Goal: Download file/media

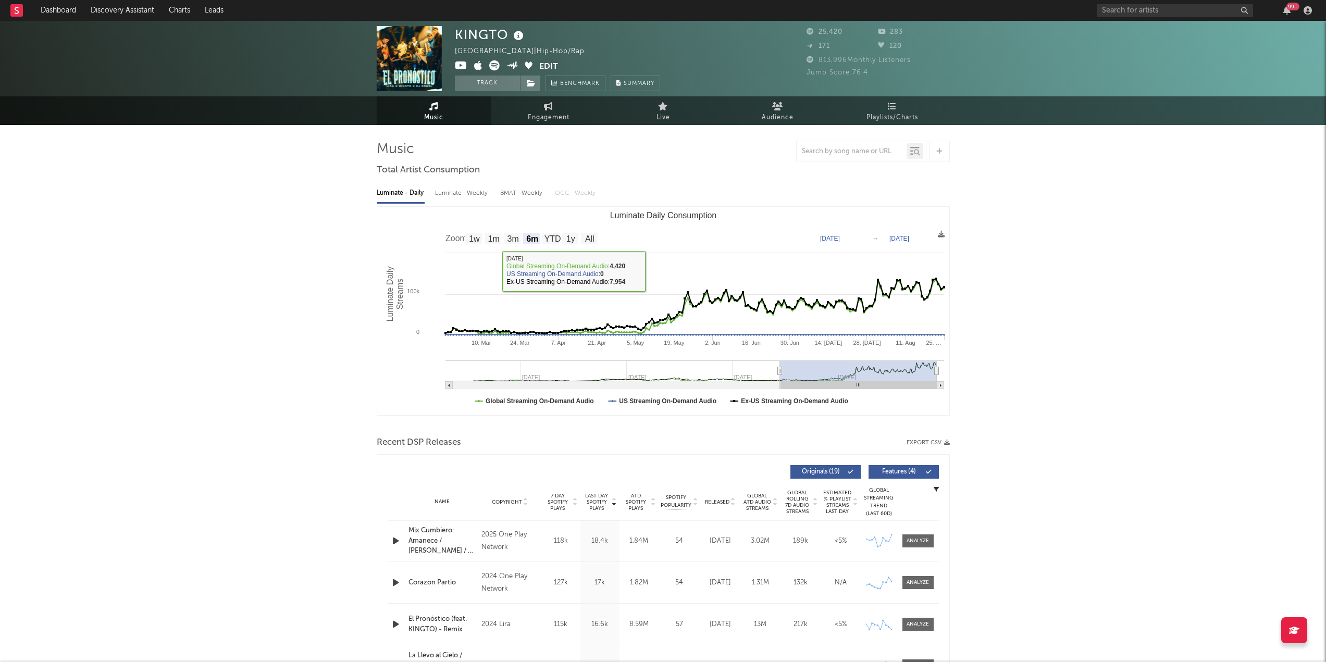
select select "6m"
click at [1130, 9] on input "text" at bounding box center [1175, 10] width 156 height 13
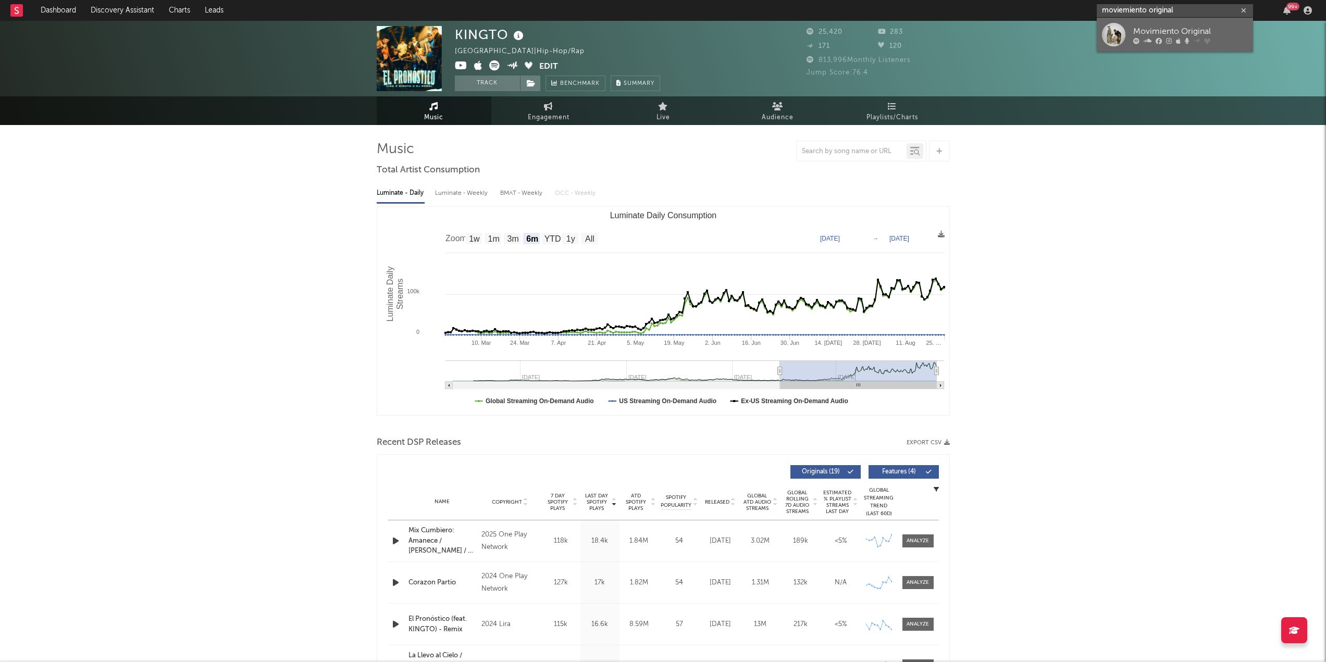
type input "moviemiento original"
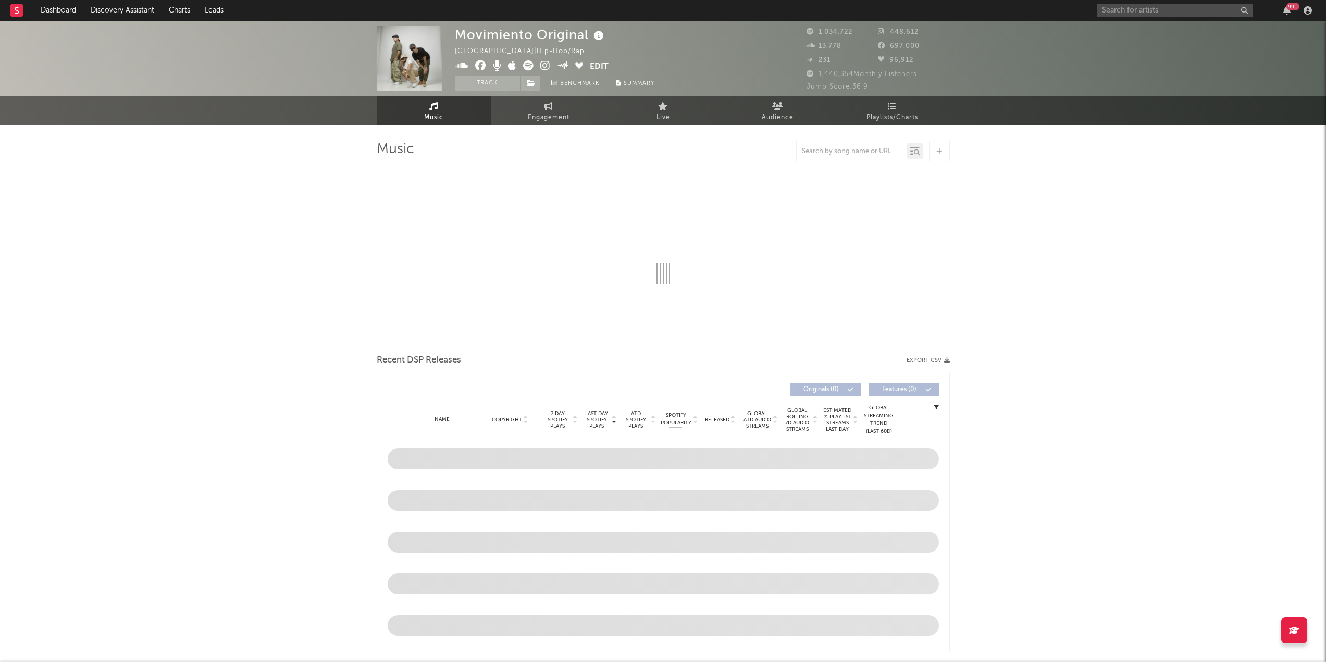
select select "6m"
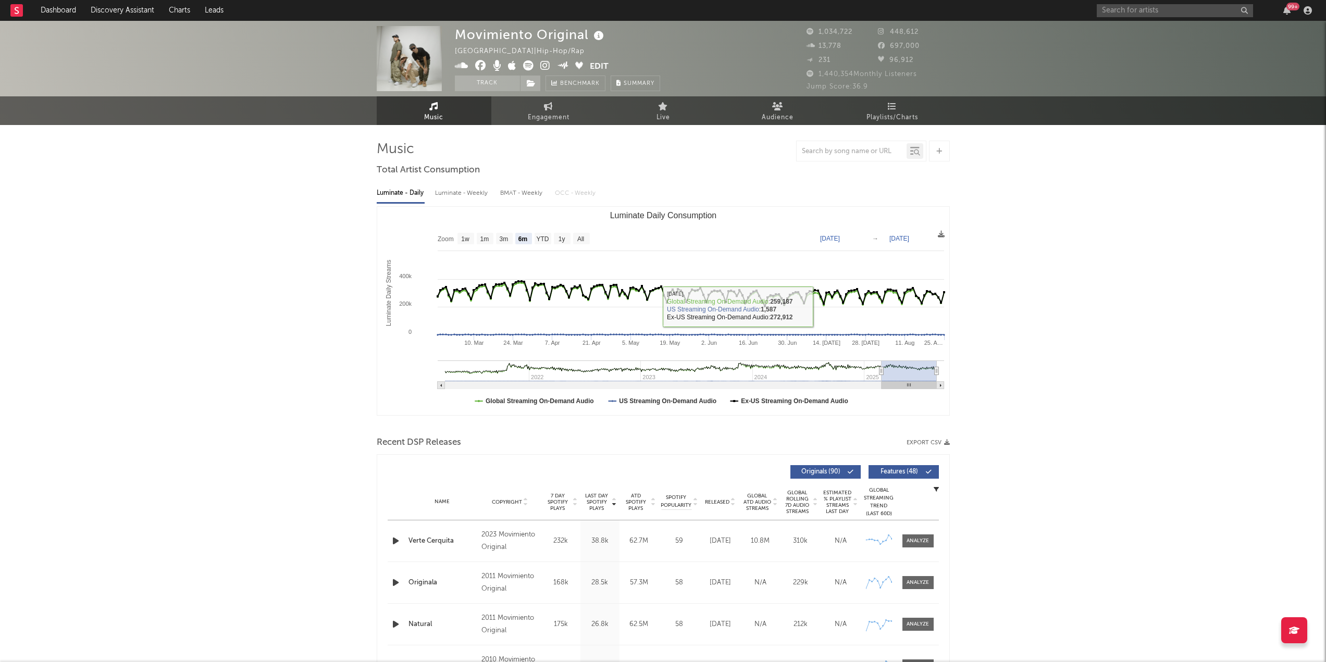
click at [942, 441] on button "Export CSV" at bounding box center [928, 443] width 43 height 6
